Goal: Information Seeking & Learning: Check status

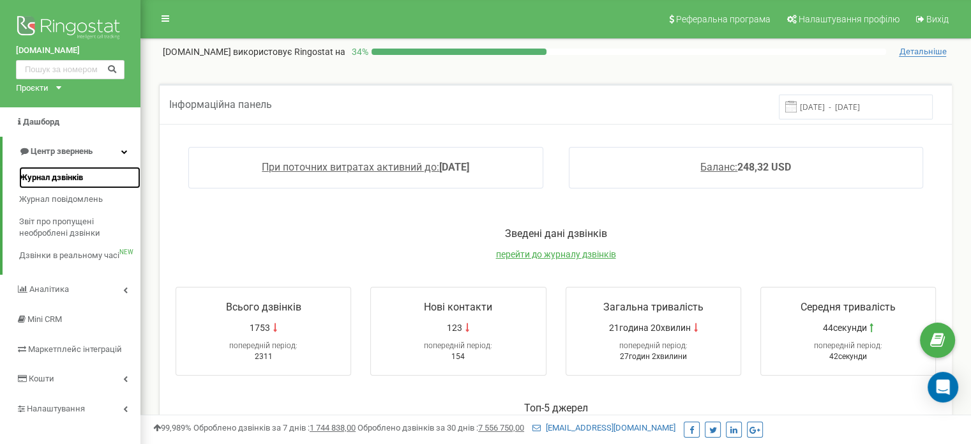
click at [60, 176] on span "Журнал дзвінків" at bounding box center [51, 178] width 64 height 12
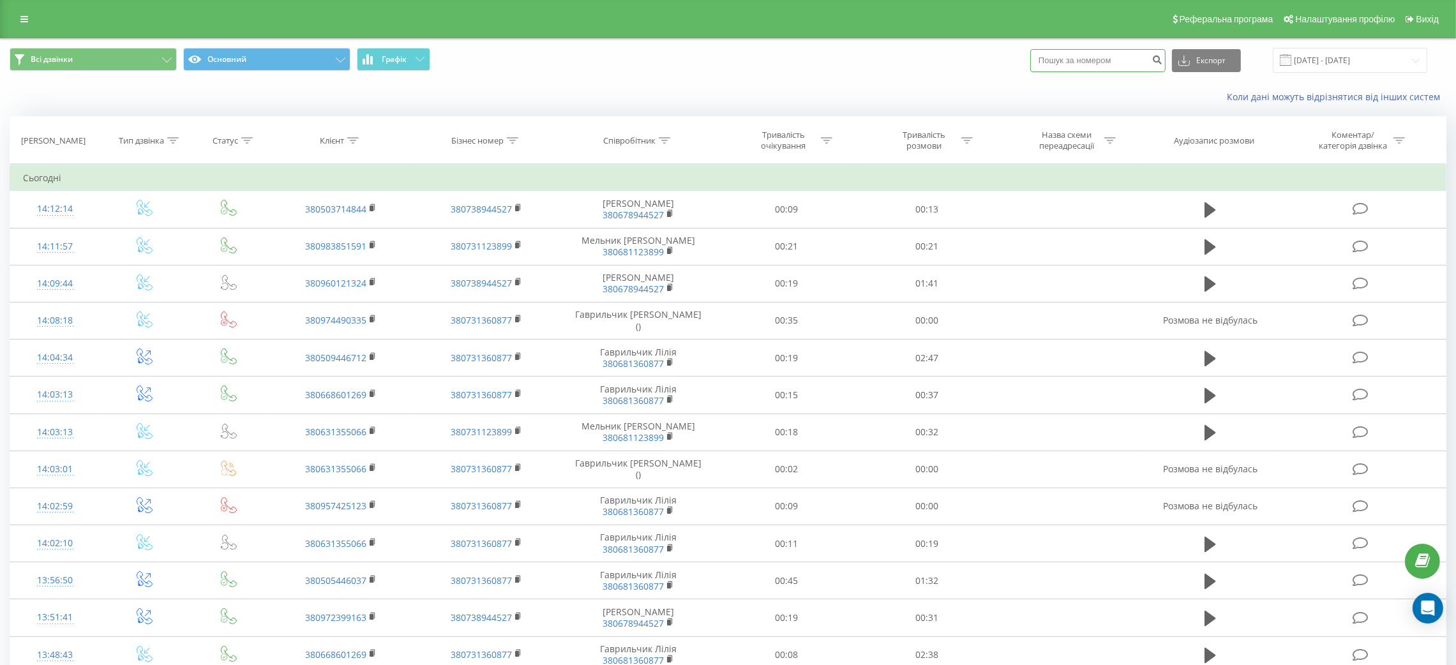
click at [1109, 70] on input at bounding box center [1097, 60] width 135 height 23
paste input "380688183953"
type input "380688183953"
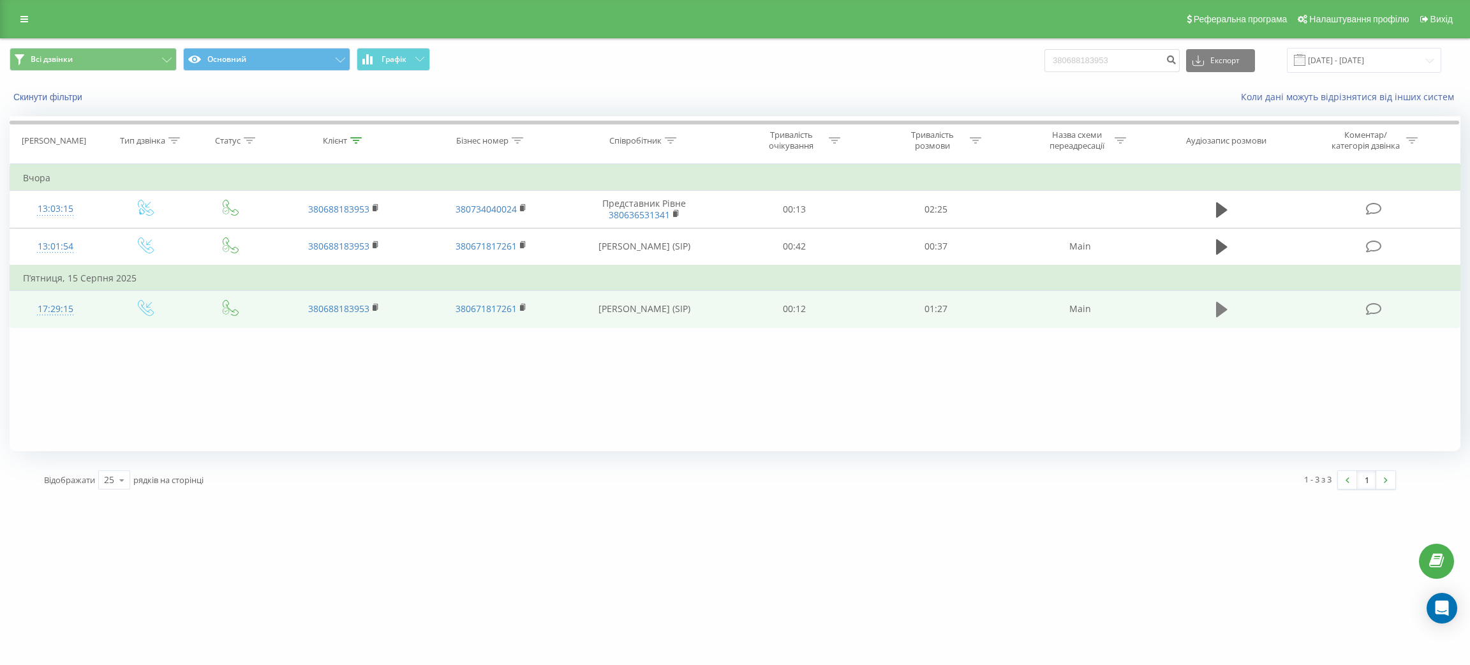
click at [1226, 314] on icon at bounding box center [1221, 310] width 11 height 18
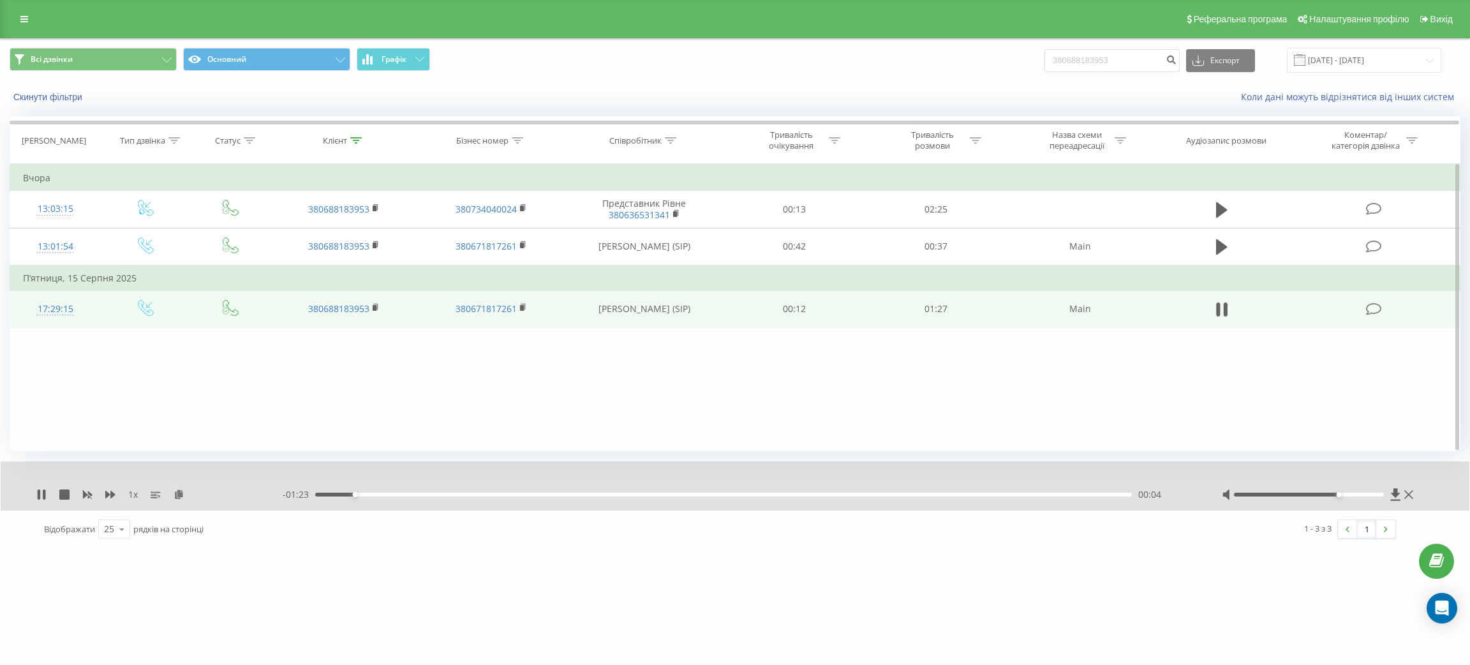
click at [1345, 493] on div at bounding box center [1309, 495] width 150 height 4
click at [1358, 493] on div at bounding box center [1309, 495] width 150 height 4
click at [1225, 303] on icon at bounding box center [1226, 310] width 4 height 14
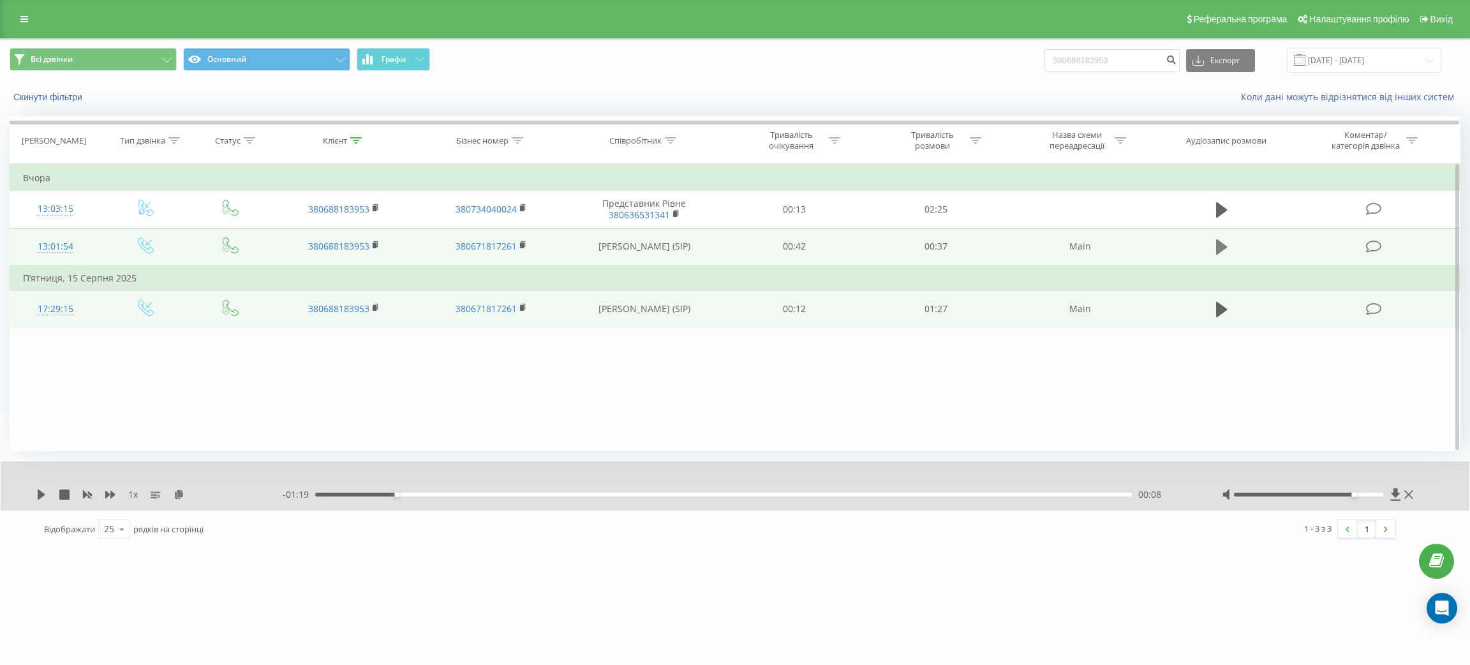
click at [1213, 245] on button at bounding box center [1222, 246] width 19 height 19
click at [1223, 248] on icon at bounding box center [1221, 247] width 11 height 18
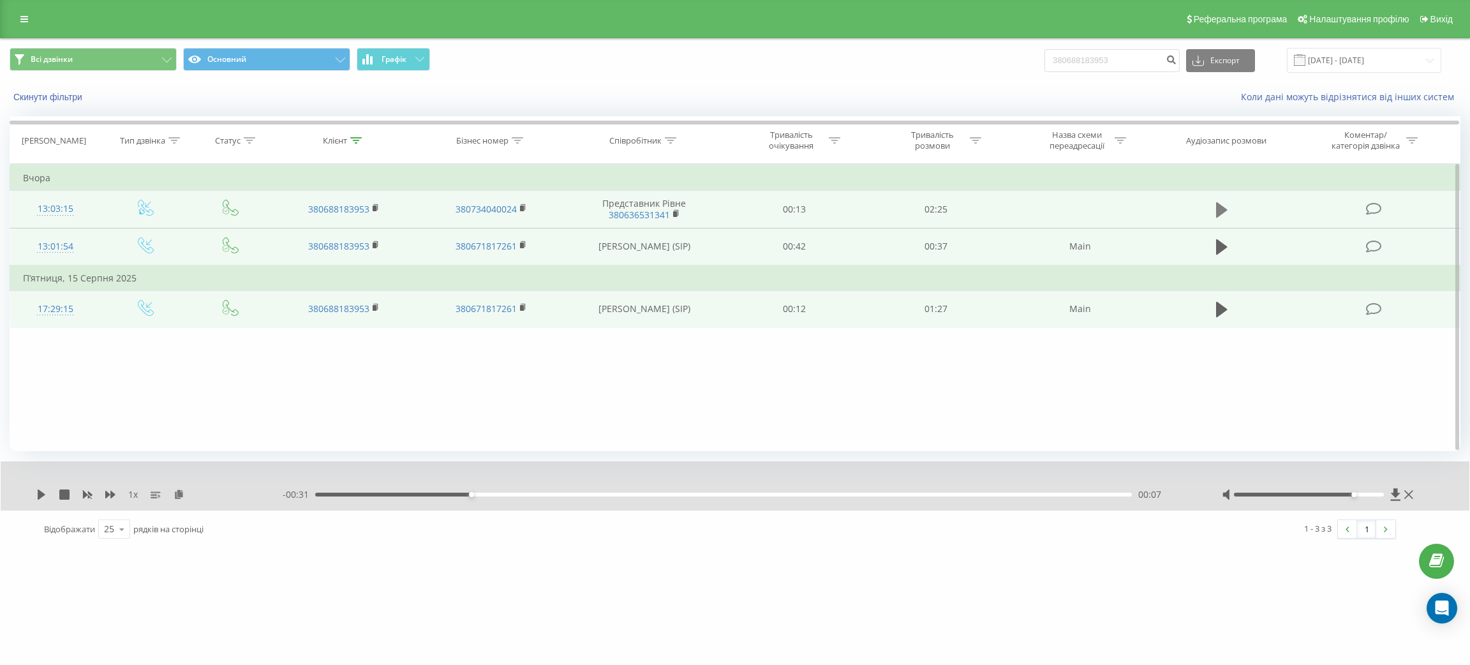
click at [1220, 206] on icon at bounding box center [1221, 209] width 11 height 15
click at [1220, 206] on icon at bounding box center [1218, 210] width 4 height 14
click at [376, 207] on rect at bounding box center [375, 209] width 4 height 6
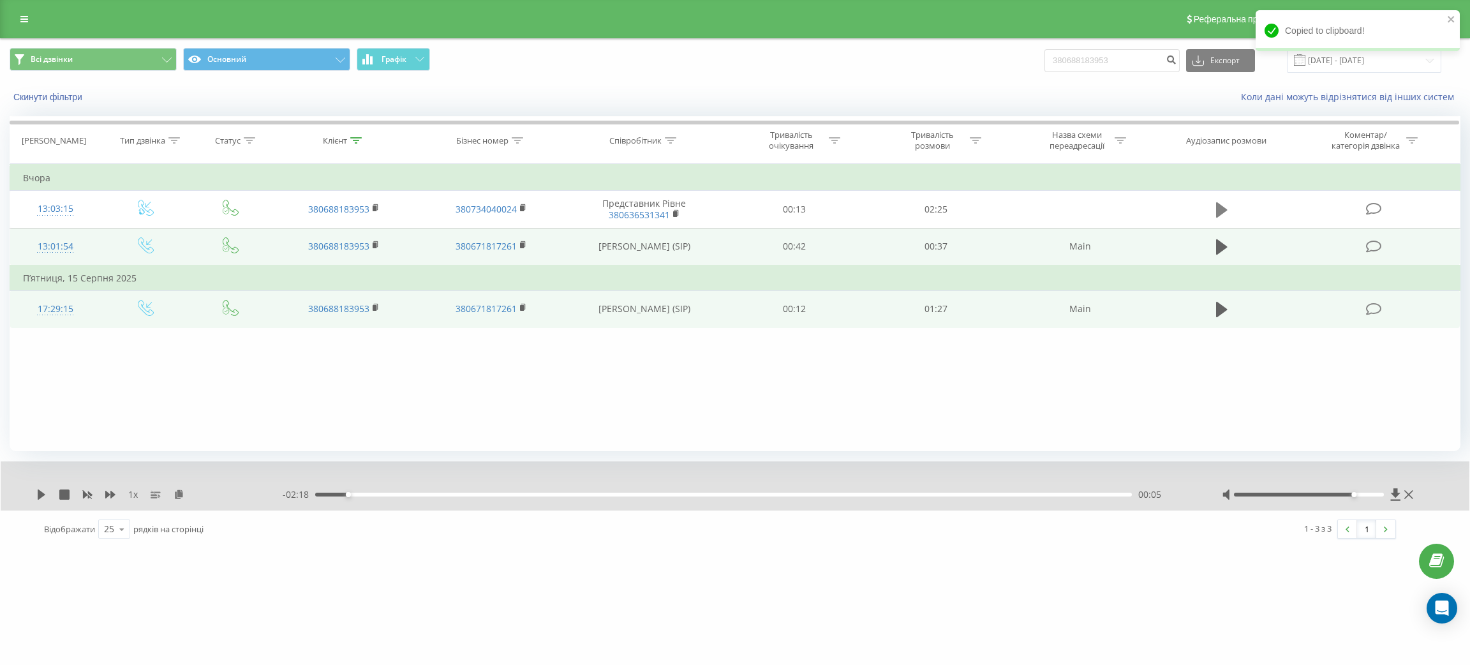
click at [1223, 205] on icon at bounding box center [1221, 210] width 11 height 18
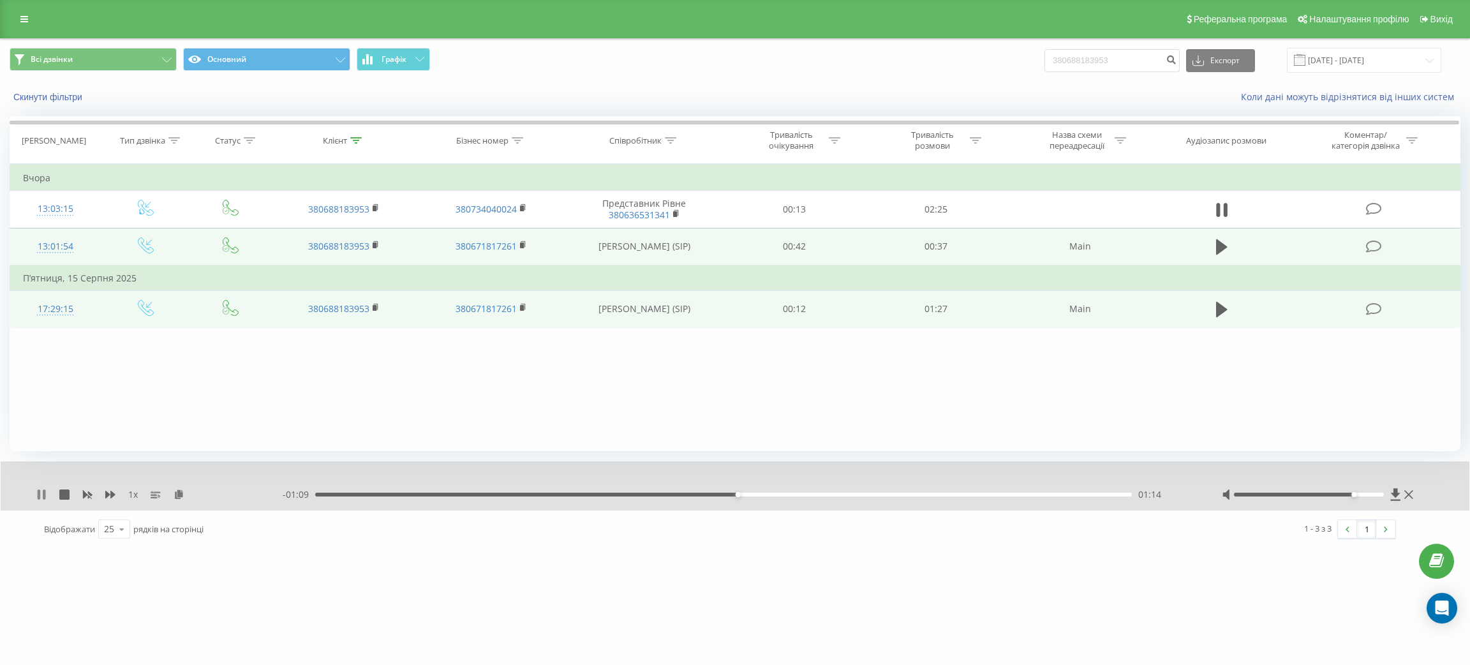
click at [40, 491] on div "1 x - 01:09 01:14 01:14" at bounding box center [735, 485] width 1469 height 49
click at [40, 491] on icon at bounding box center [39, 495] width 3 height 10
